Goal: Information Seeking & Learning: Learn about a topic

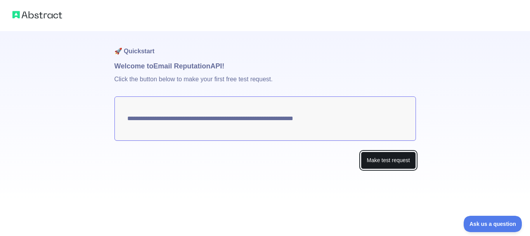
click at [398, 162] on button "Make test request" at bounding box center [388, 159] width 55 height 17
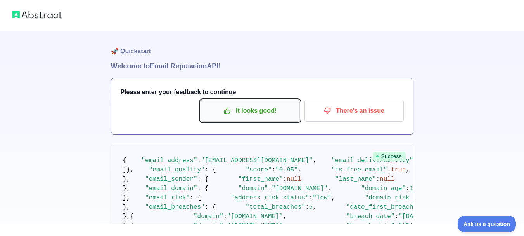
click at [246, 113] on p "It looks good!" at bounding box center [250, 110] width 88 height 13
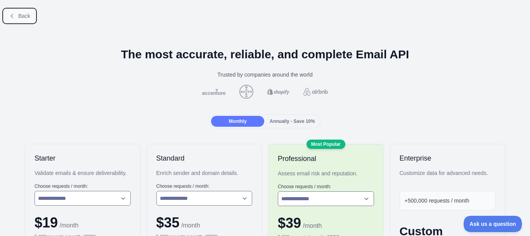
click at [19, 13] on span "Back" at bounding box center [24, 16] width 12 height 6
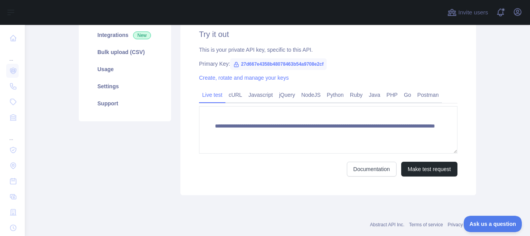
scroll to position [78, 0]
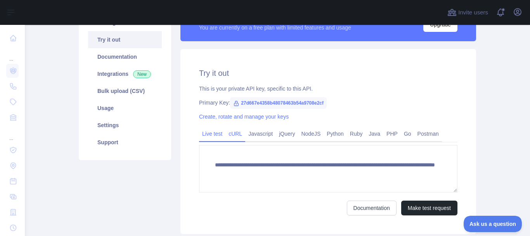
click at [234, 137] on link "cURL" at bounding box center [236, 133] width 20 height 12
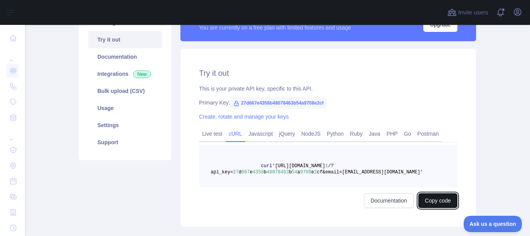
click at [437, 200] on button "Copy code" at bounding box center [437, 200] width 39 height 15
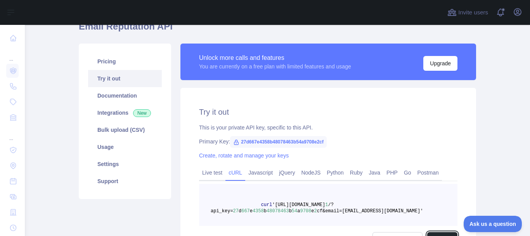
scroll to position [116, 0]
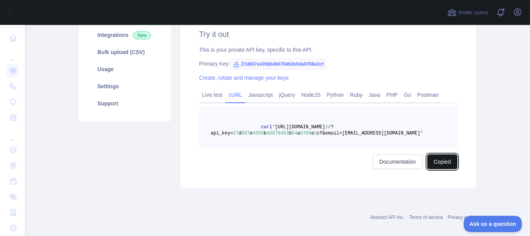
click at [439, 157] on button "Copied" at bounding box center [442, 161] width 30 height 15
click at [206, 90] on link "Live test" at bounding box center [212, 94] width 26 height 12
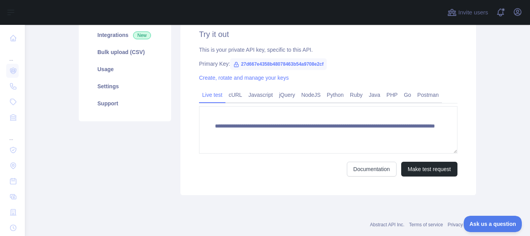
scroll to position [133, 0]
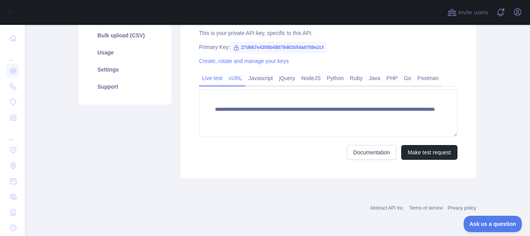
click at [234, 81] on link "cURL" at bounding box center [236, 78] width 20 height 12
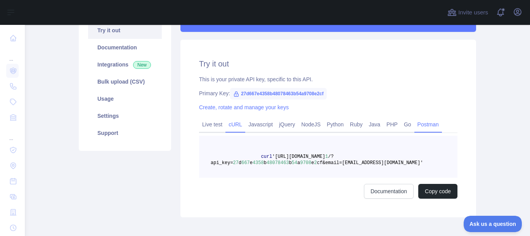
scroll to position [0, 0]
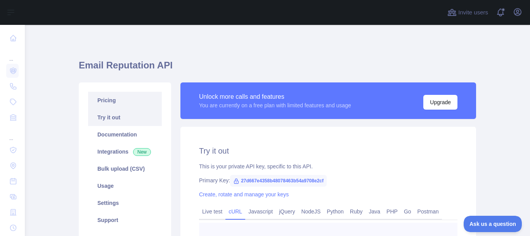
click at [104, 98] on link "Pricing" at bounding box center [125, 100] width 74 height 17
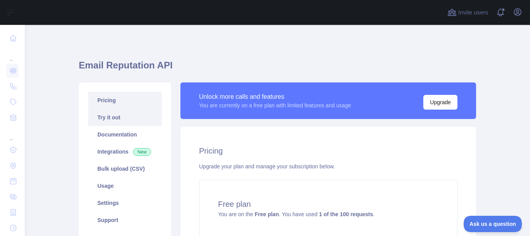
click at [123, 118] on link "Try it out" at bounding box center [125, 117] width 74 height 17
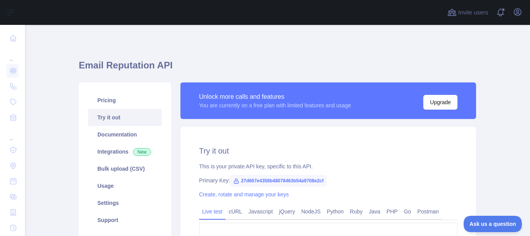
click at [125, 118] on link "Try it out" at bounding box center [125, 117] width 74 height 17
click at [110, 99] on link "Pricing" at bounding box center [125, 100] width 74 height 17
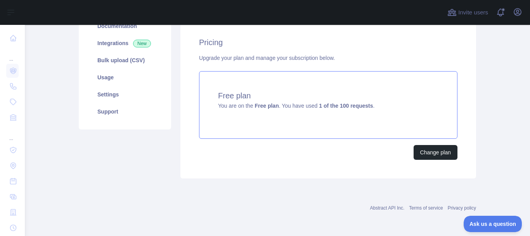
scroll to position [31, 0]
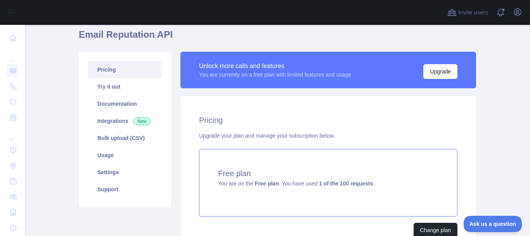
click at [234, 158] on div "Free plan You are on the Free plan . You have used 1 of the 100 requests ." at bounding box center [328, 183] width 259 height 68
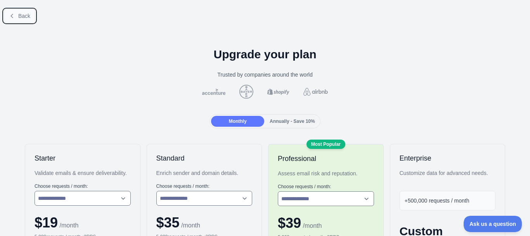
click at [26, 16] on span "Back" at bounding box center [24, 16] width 12 height 6
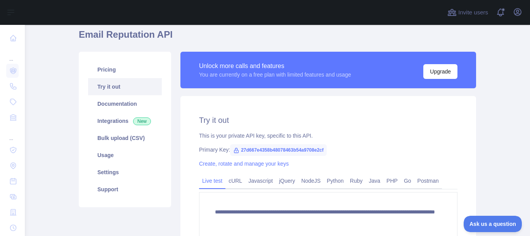
click at [114, 86] on link "Try it out" at bounding box center [125, 86] width 74 height 17
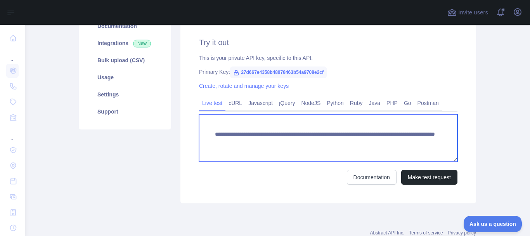
drag, startPoint x: 410, startPoint y: 138, endPoint x: 208, endPoint y: 118, distance: 202.8
click at [208, 118] on textarea "**********" at bounding box center [328, 137] width 259 height 47
